Goal: Book appointment/travel/reservation

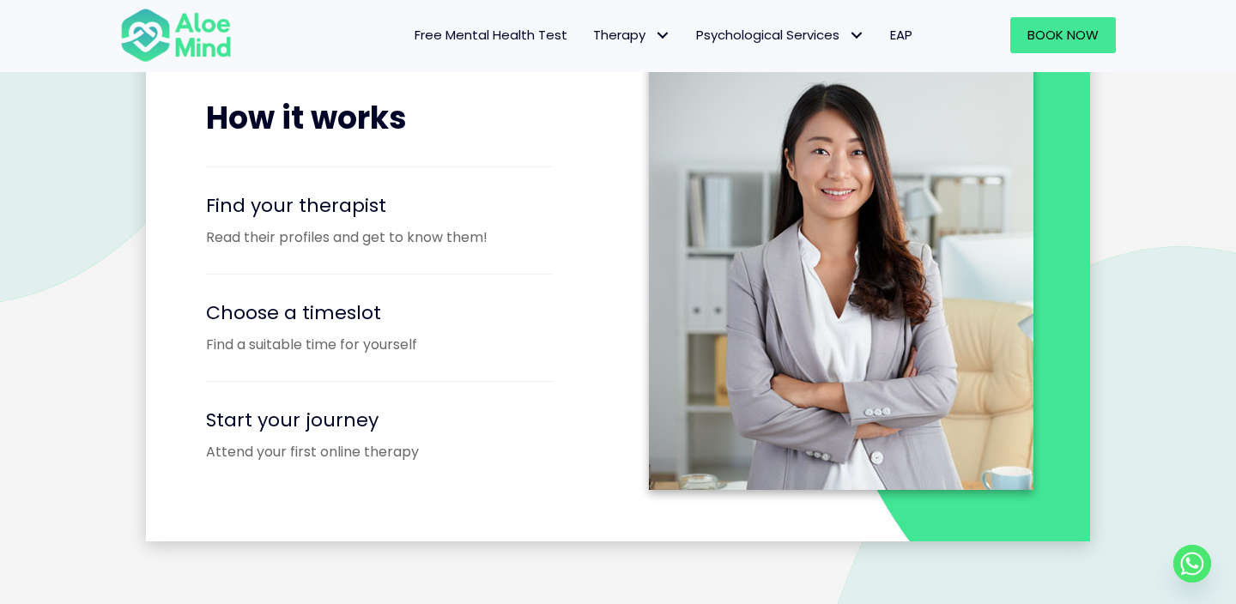
scroll to position [2175, 0]
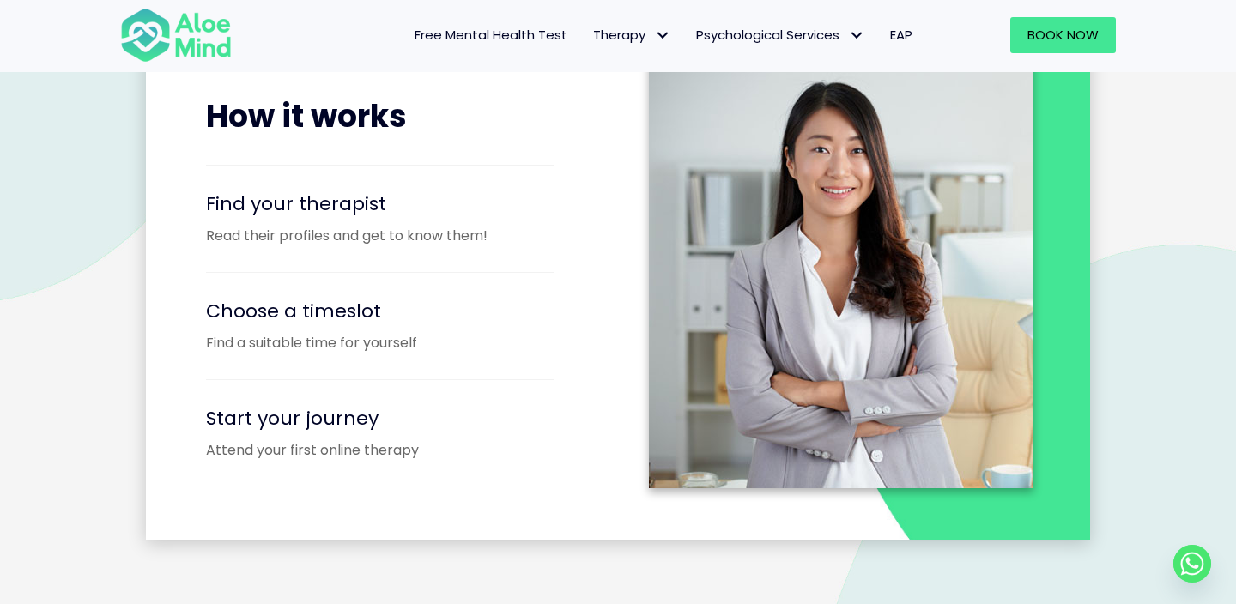
click at [330, 218] on div "Find your therapist Read their profiles and get to know them!" at bounding box center [403, 215] width 395 height 64
click at [330, 212] on span "Find your therapist" at bounding box center [296, 204] width 180 height 27
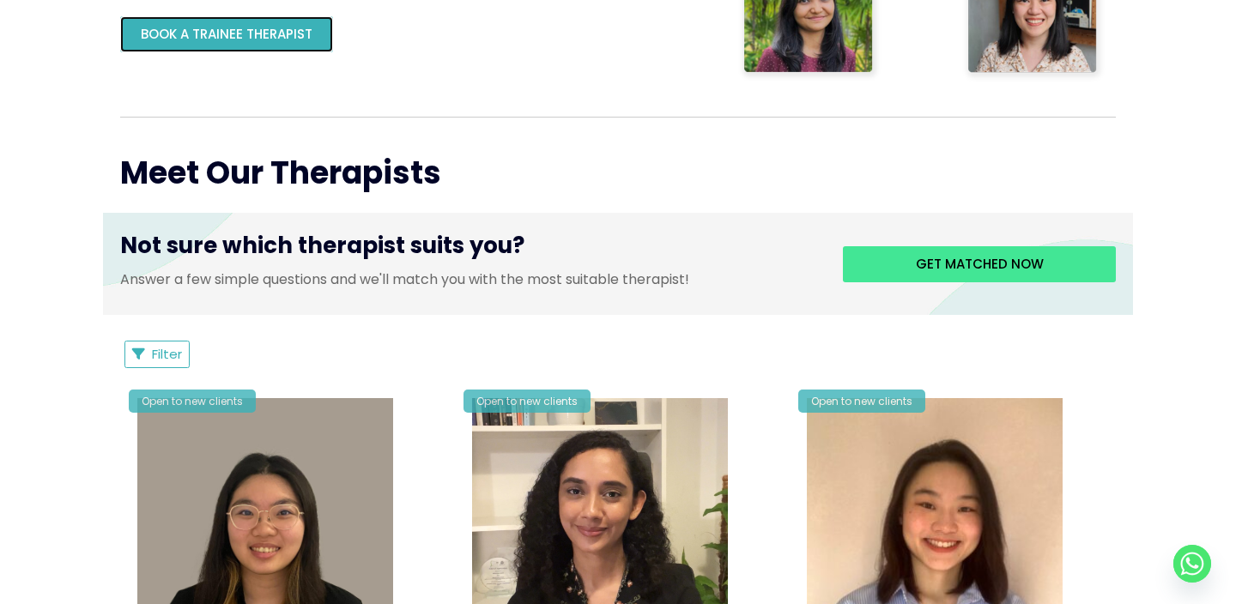
click at [283, 36] on span "BOOK A TRAINEE THERAPIST" at bounding box center [227, 34] width 172 height 18
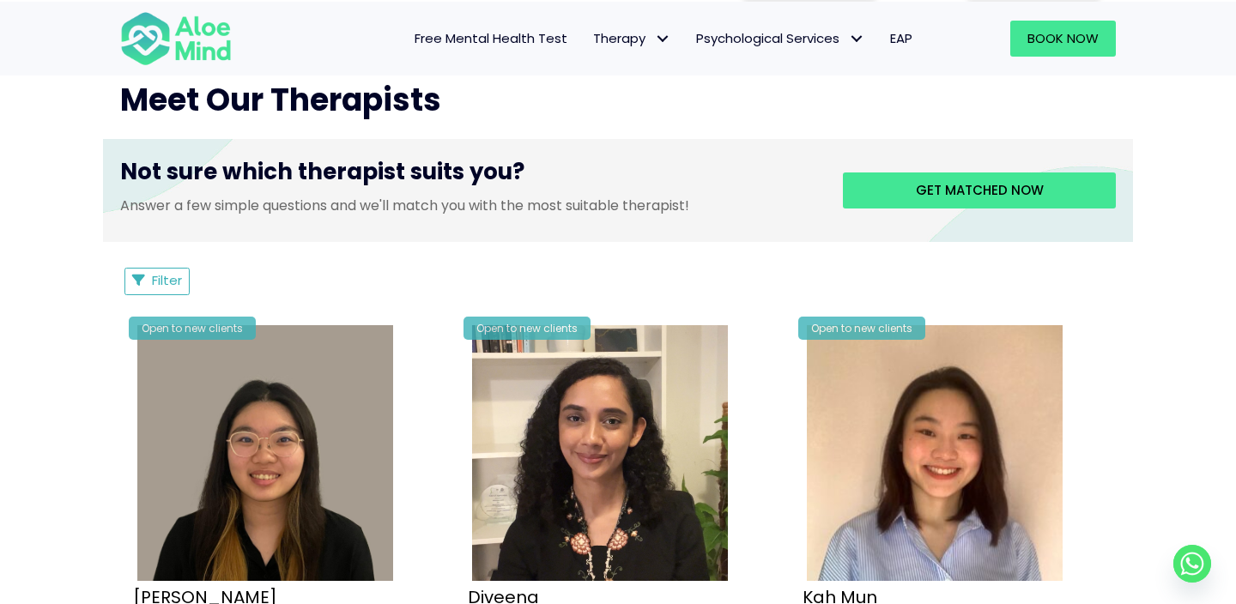
scroll to position [527, 0]
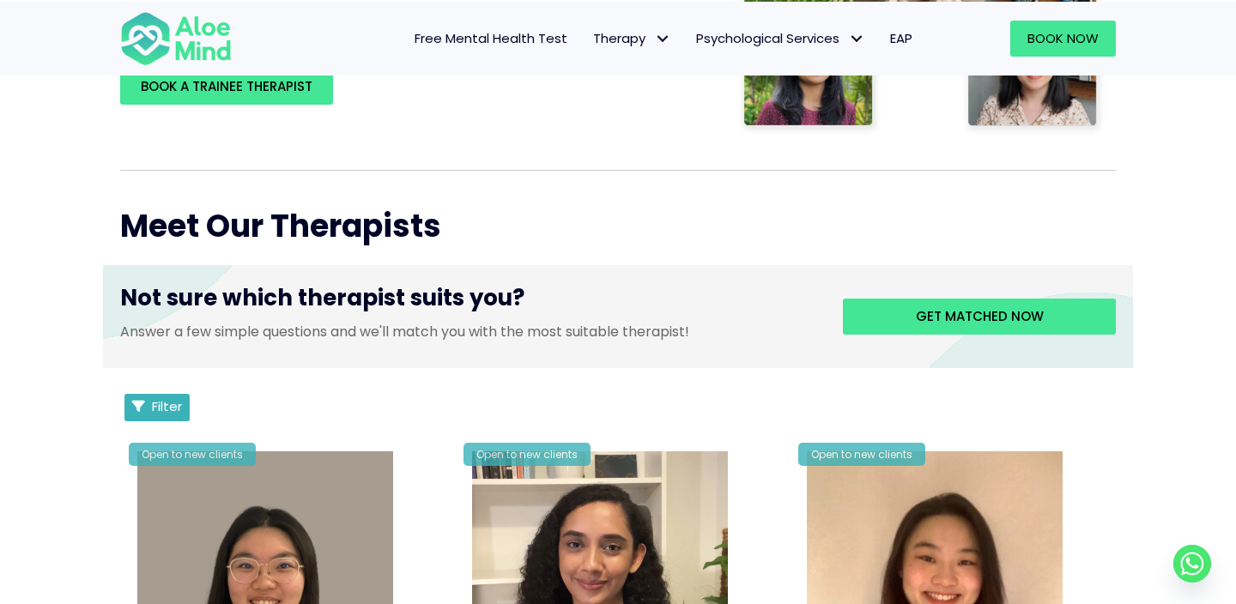
click at [167, 402] on span "Filter" at bounding box center [167, 406] width 30 height 18
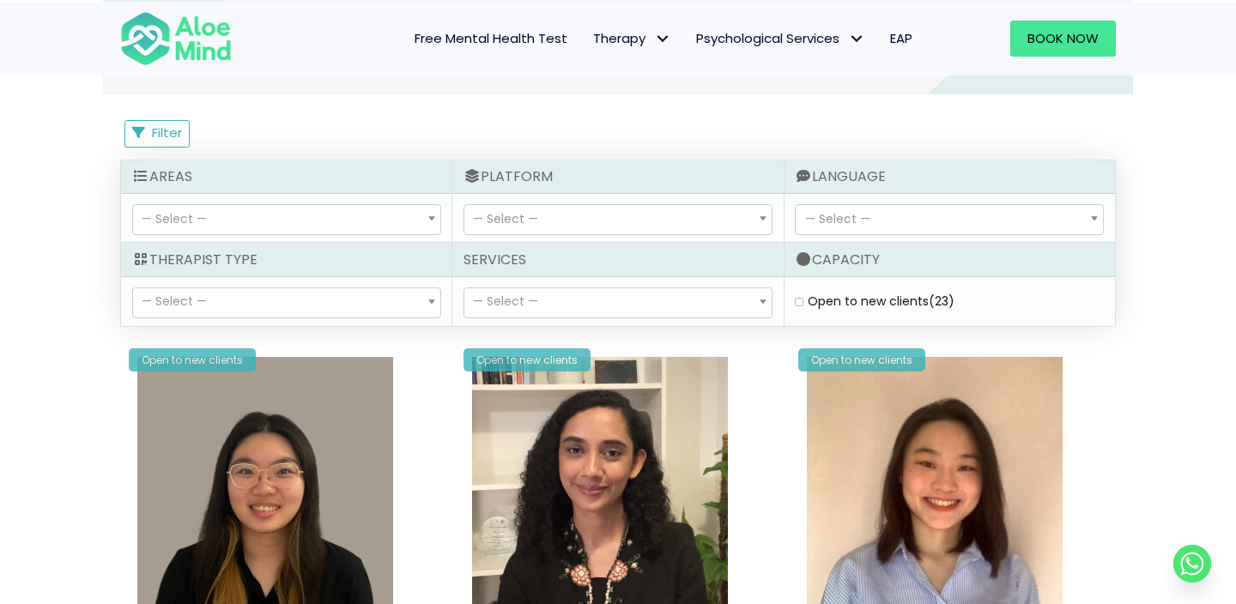
scroll to position [859, 0]
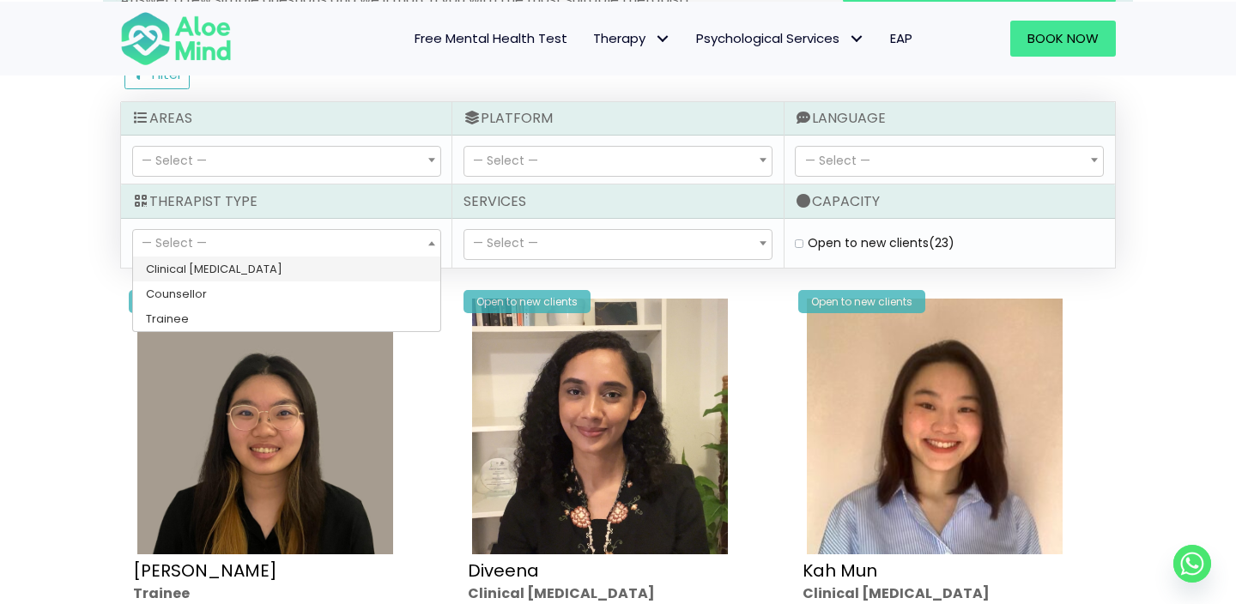
click at [203, 242] on span "— Select —" at bounding box center [174, 242] width 65 height 17
select select "80"
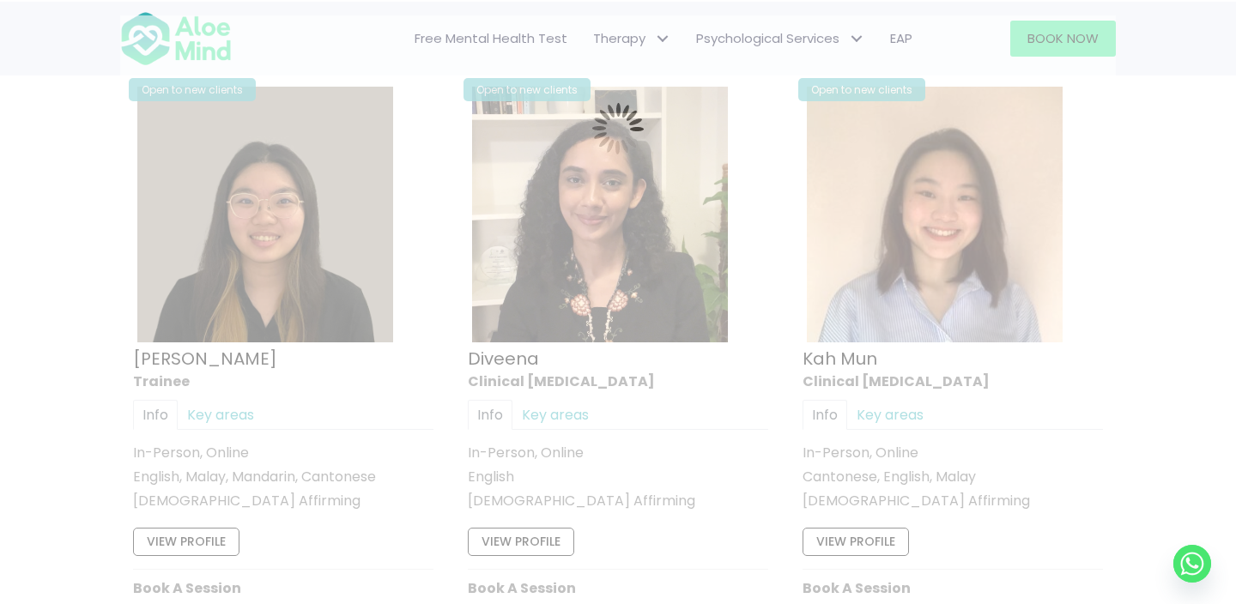
scroll to position [916, 0]
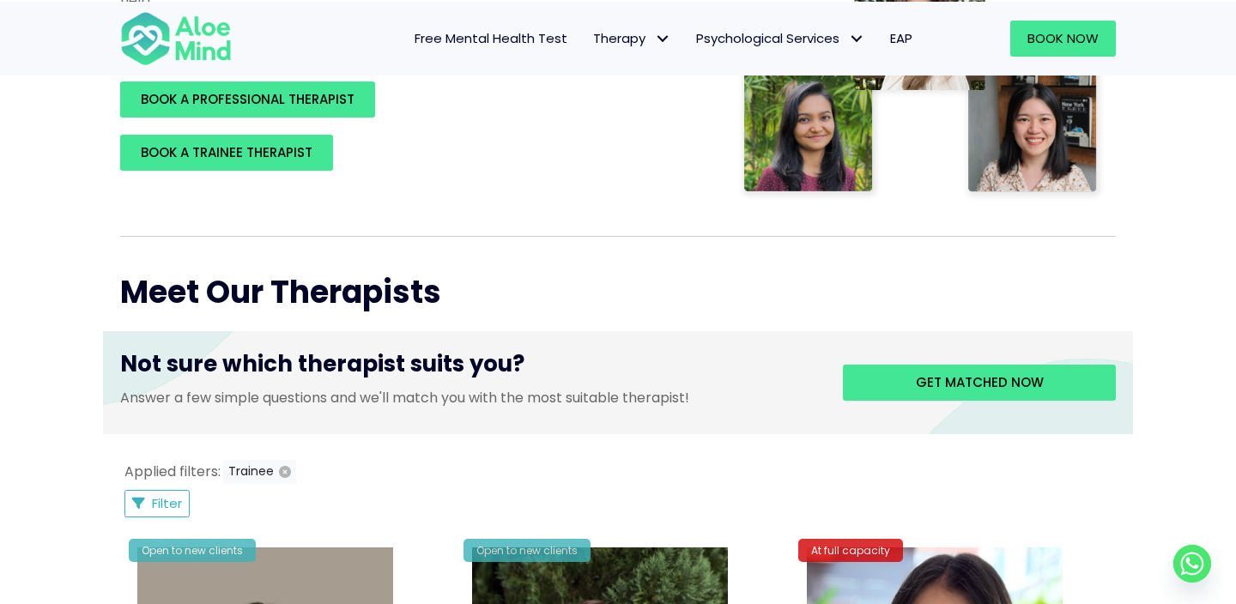
scroll to position [464, 0]
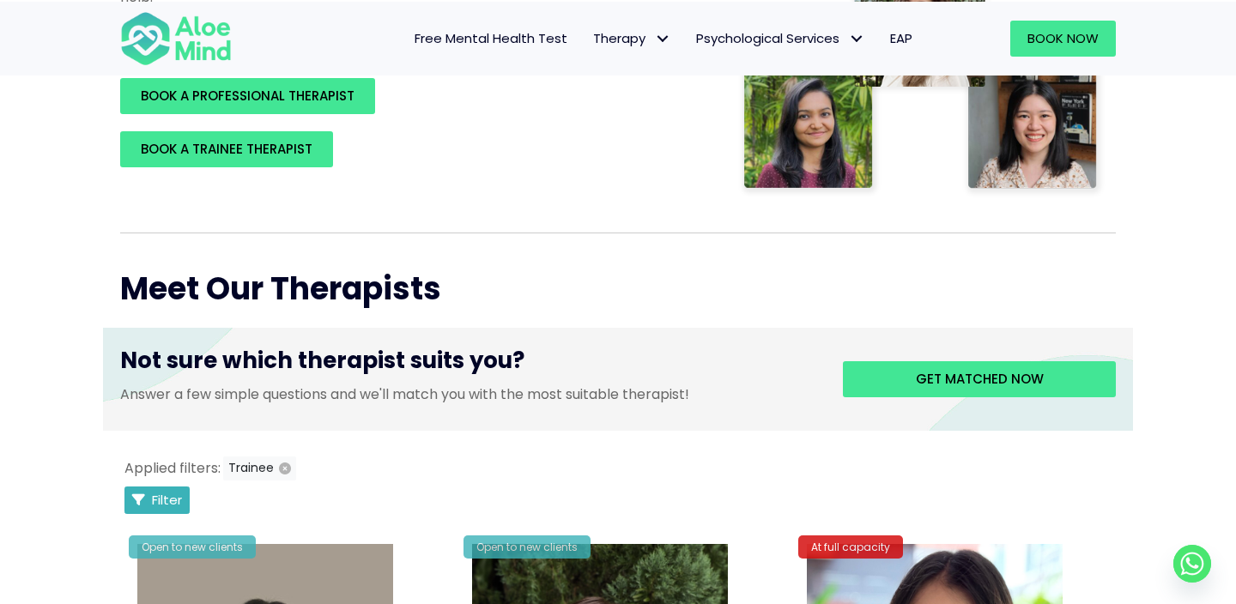
click at [153, 491] on span "Filter" at bounding box center [167, 500] width 30 height 18
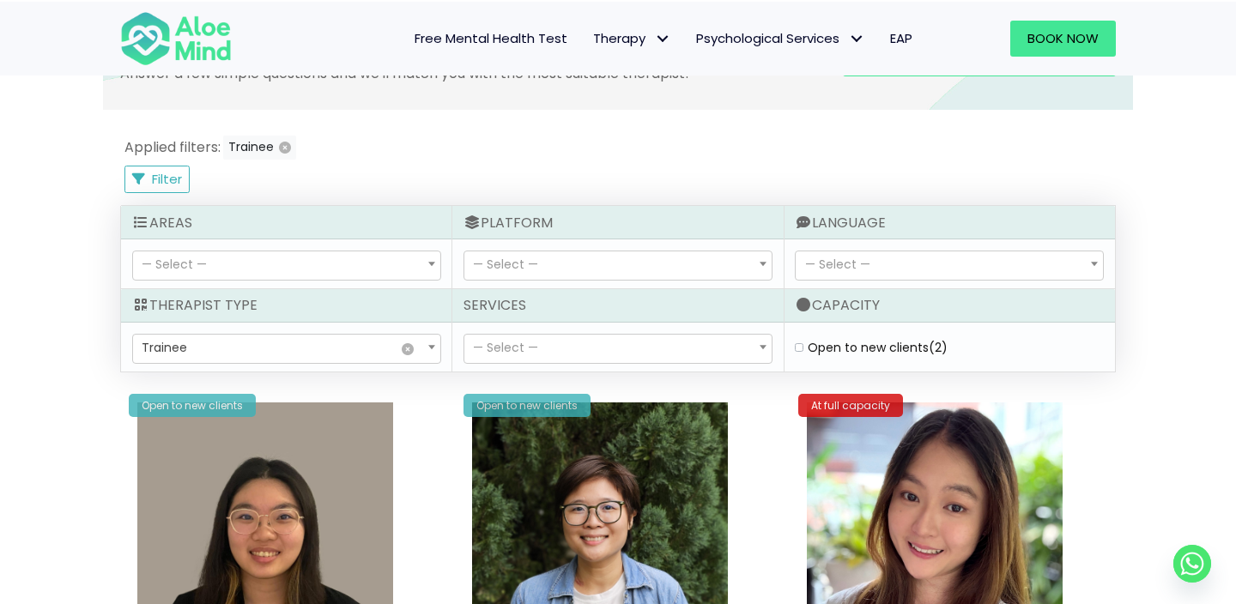
scroll to position [804, 0]
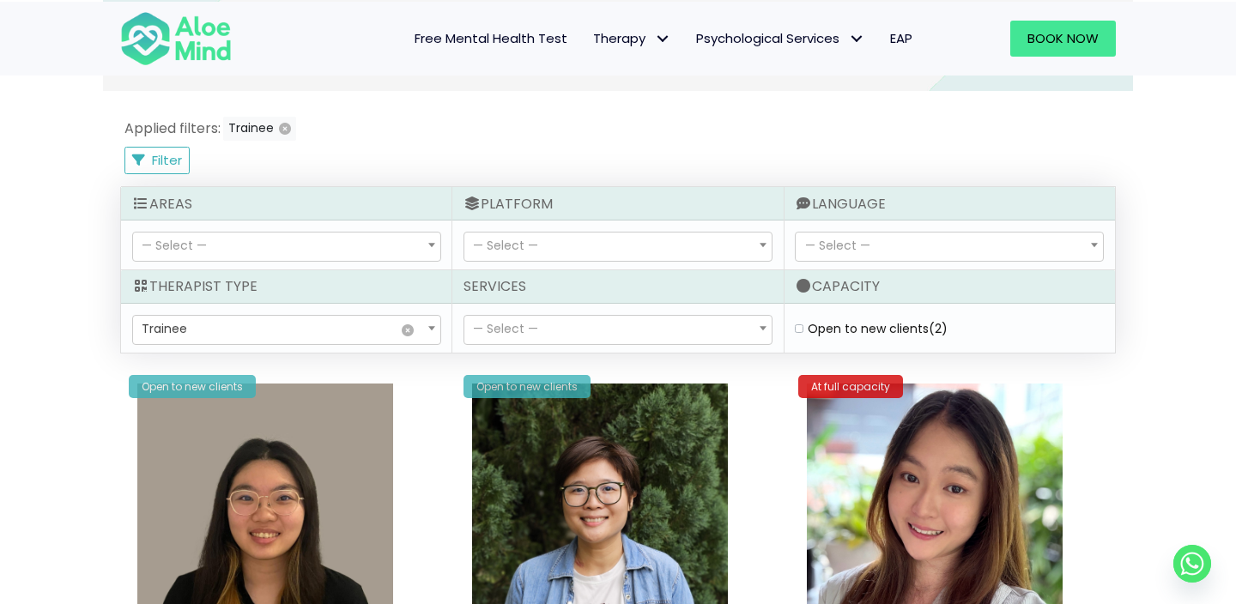
click at [253, 323] on span "× Trainee" at bounding box center [286, 330] width 307 height 29
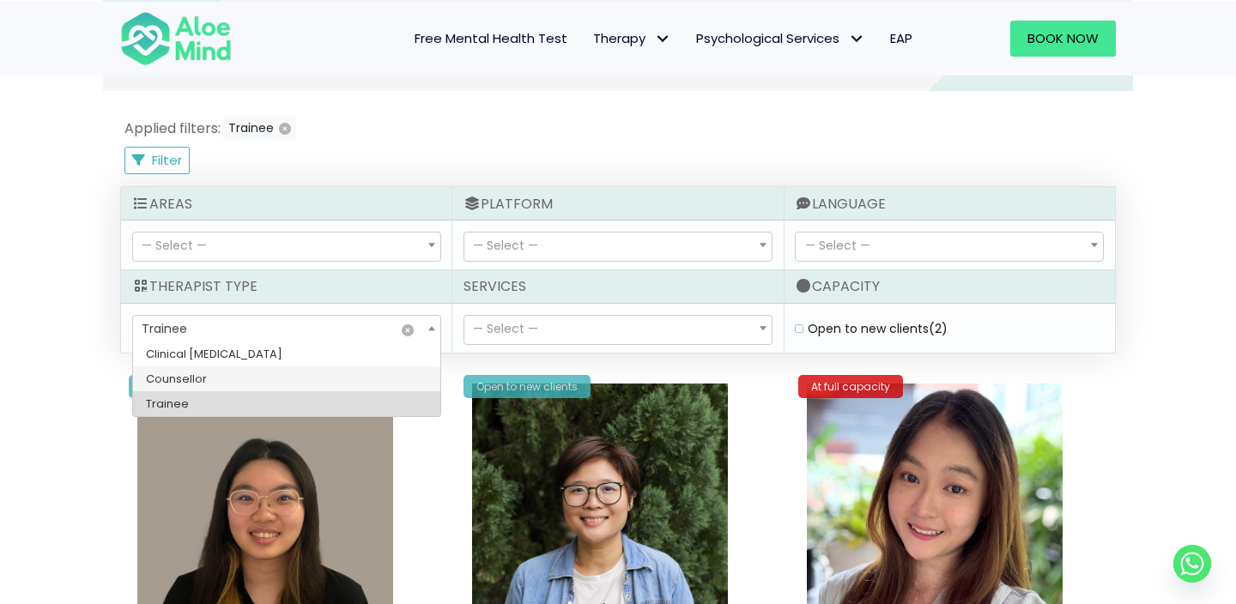
select select "36"
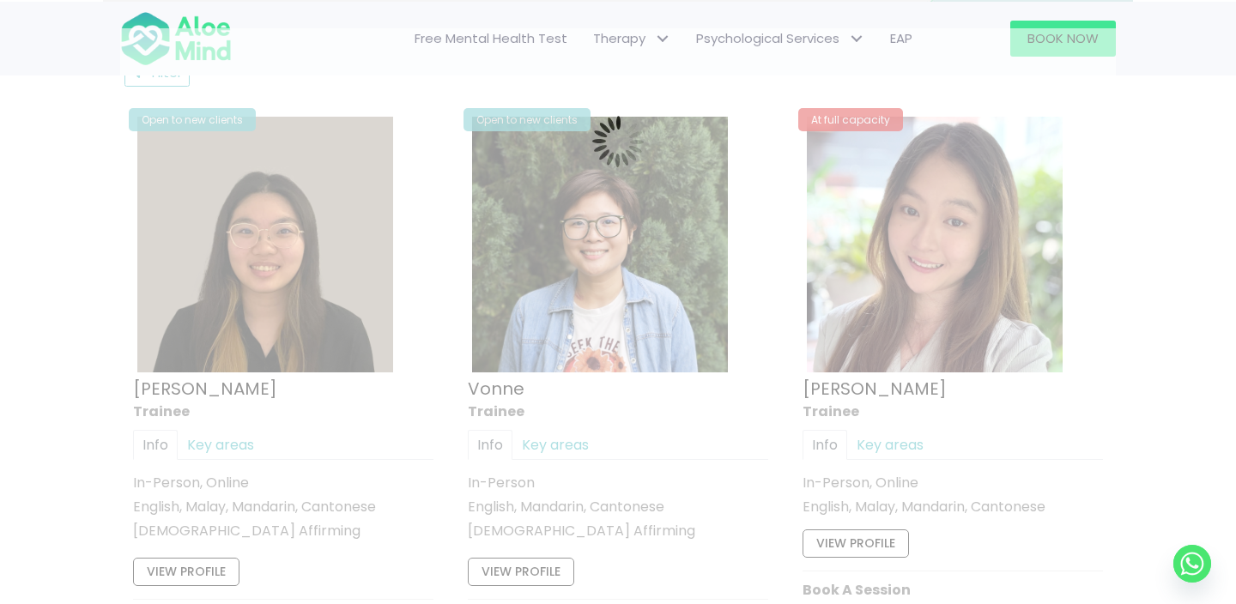
scroll to position [916, 0]
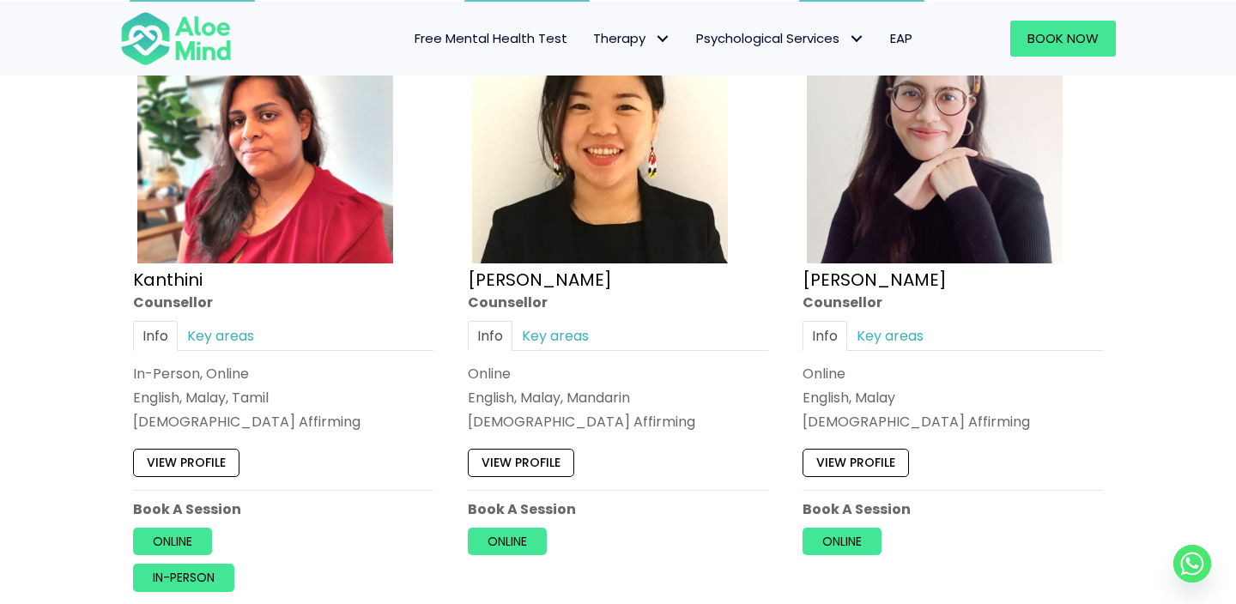
scroll to position [1733, 0]
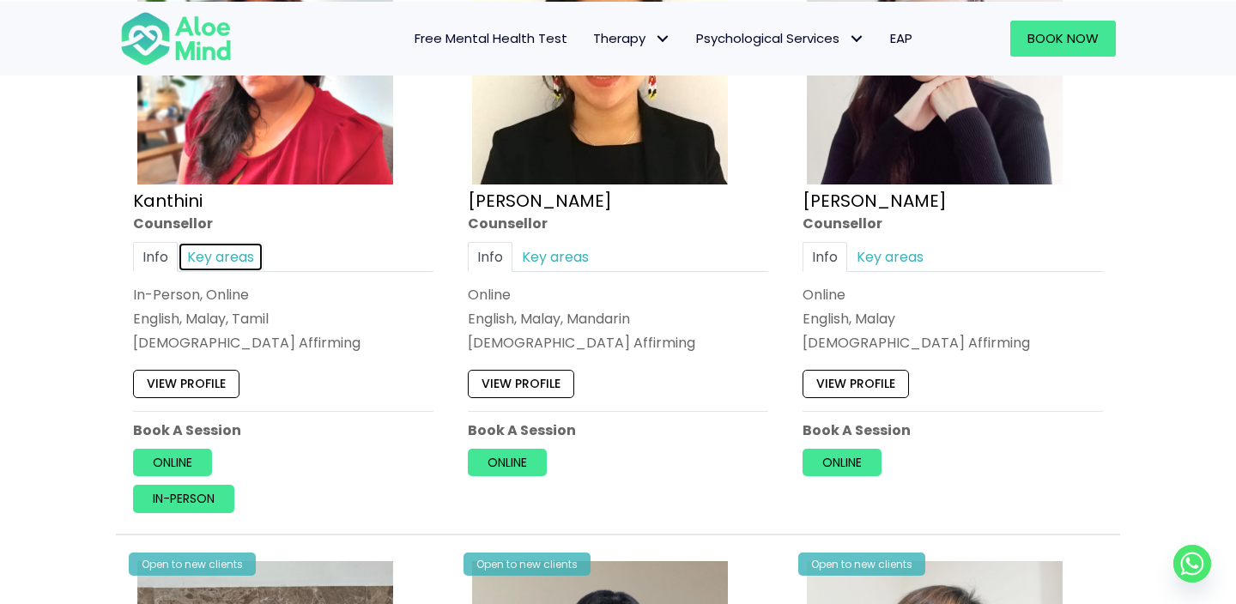
click at [234, 255] on link "Key areas" at bounding box center [221, 257] width 86 height 30
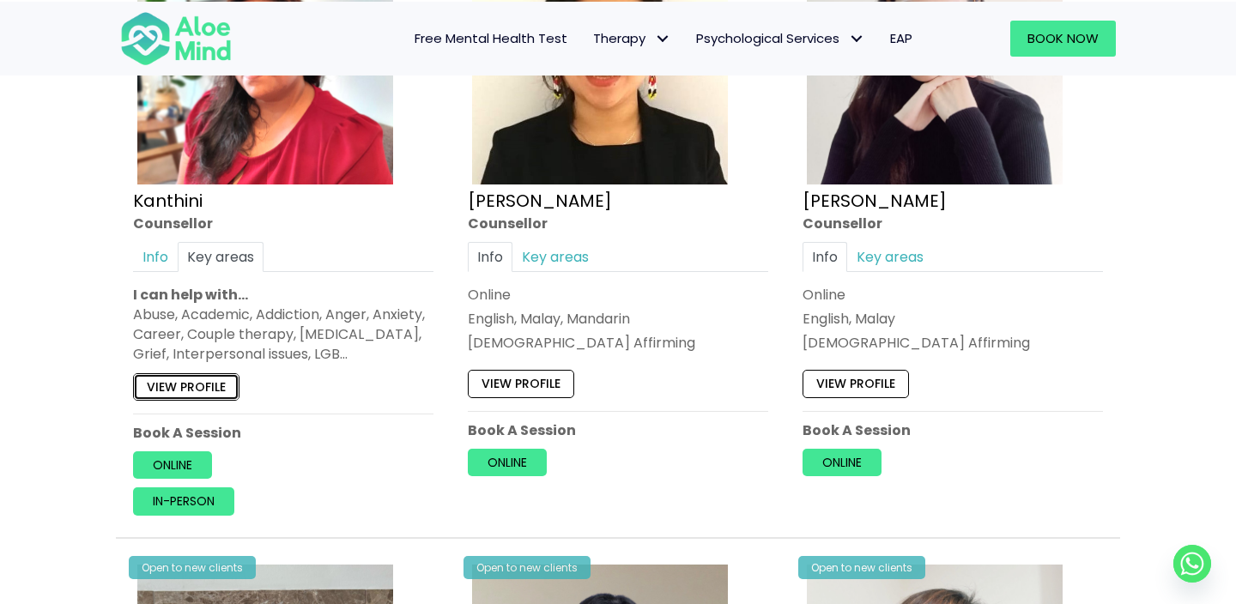
click at [205, 386] on link "View profile" at bounding box center [186, 385] width 106 height 27
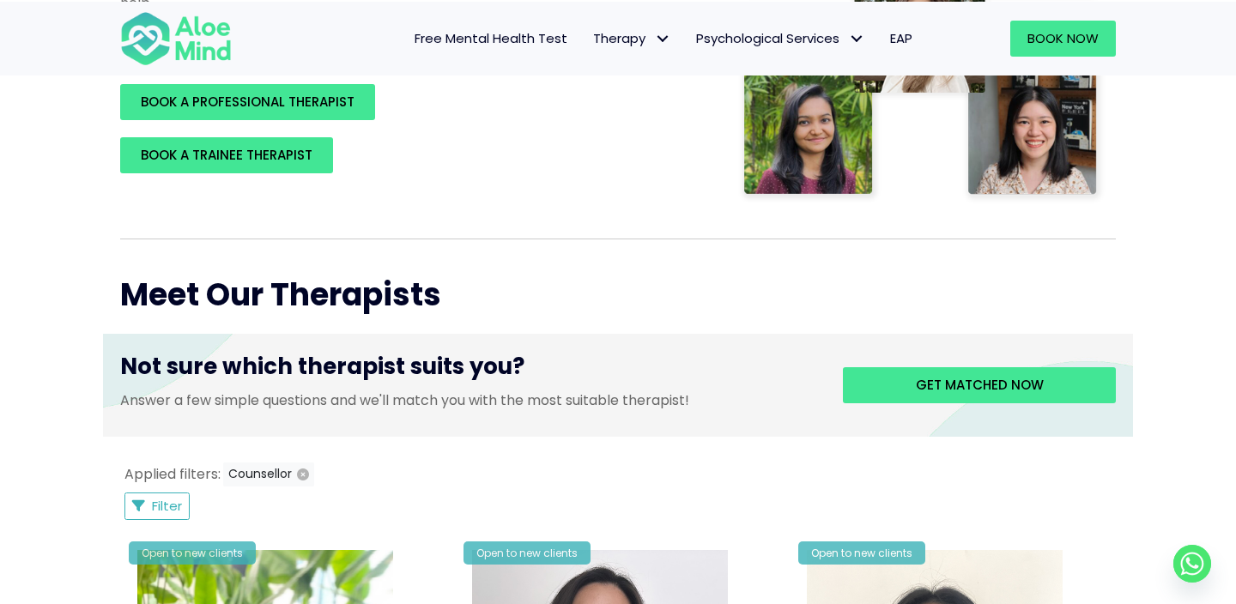
scroll to position [1044, 0]
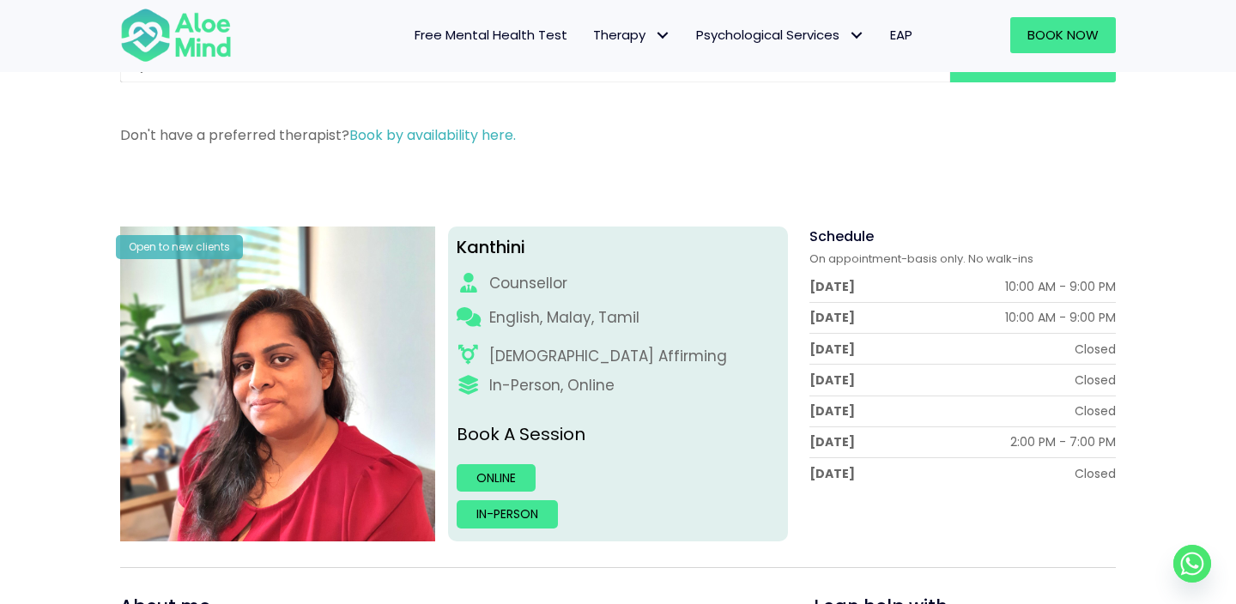
scroll to position [88, 0]
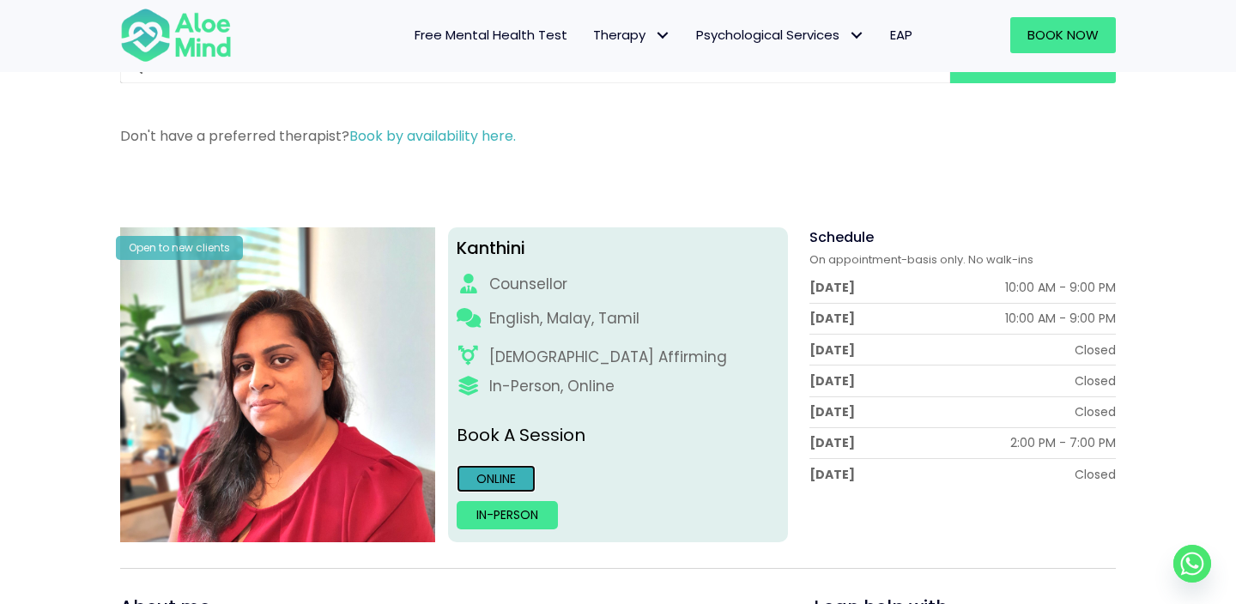
click at [505, 478] on link "Online" at bounding box center [496, 478] width 79 height 27
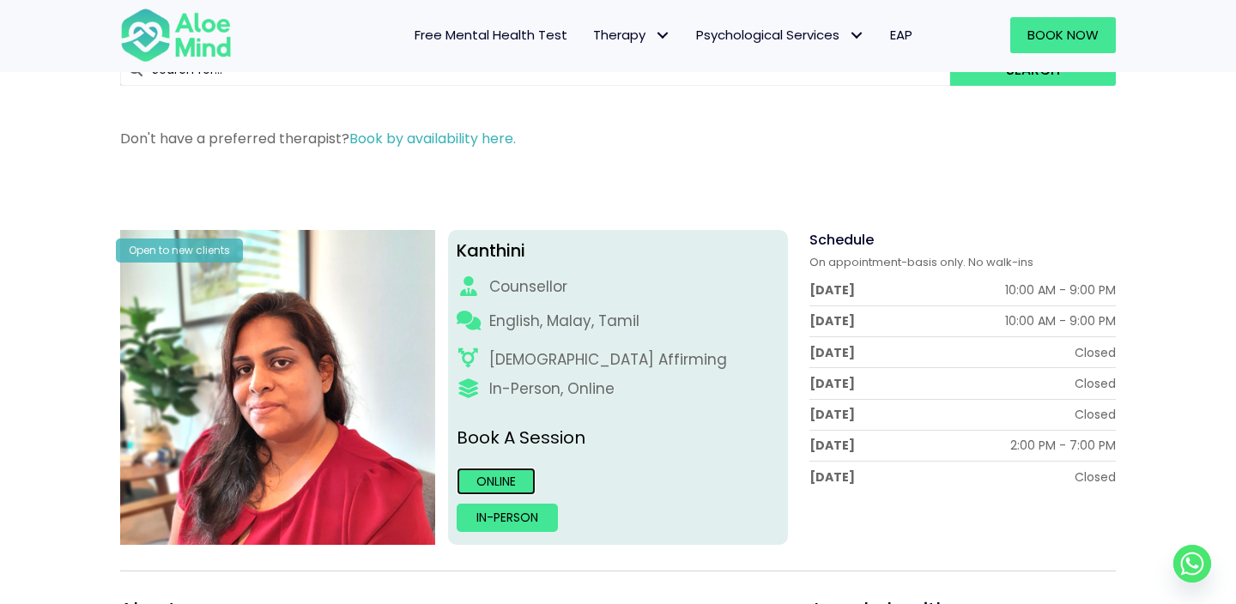
scroll to position [0, 0]
